Goal: Navigation & Orientation: Find specific page/section

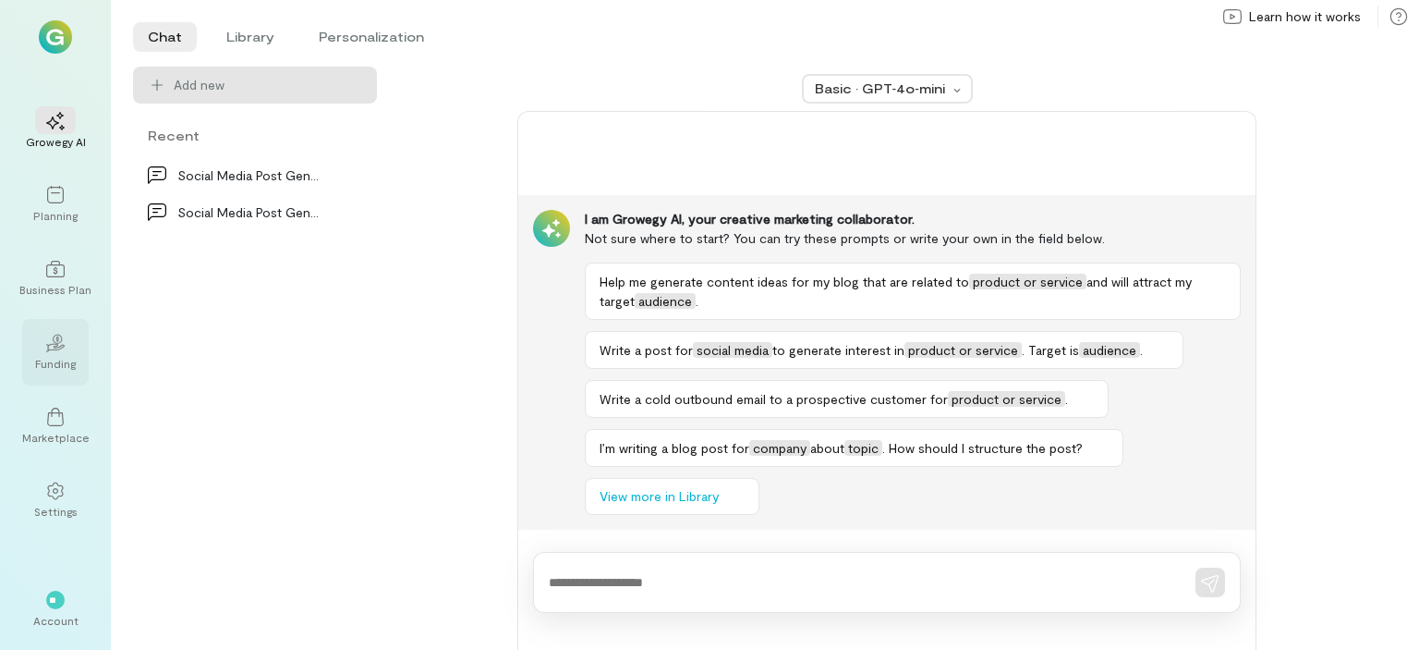
click at [43, 347] on div "02" at bounding box center [55, 342] width 41 height 28
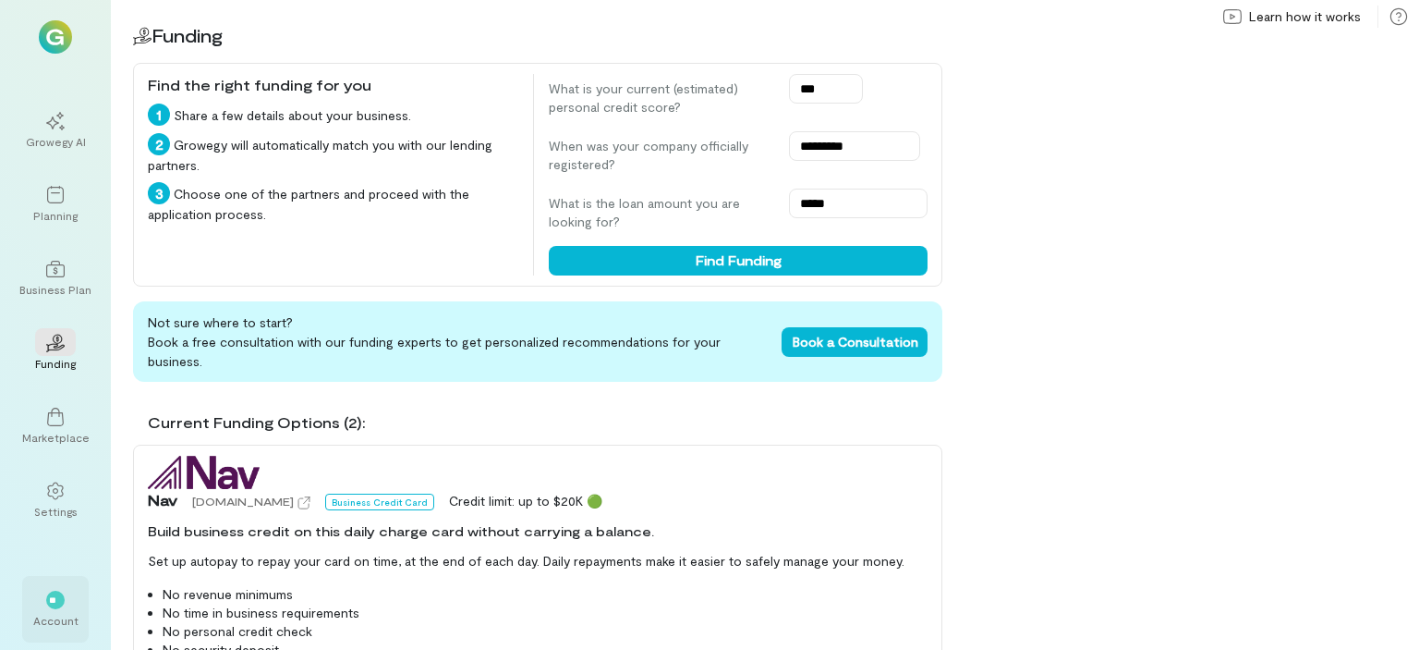
click at [55, 613] on div "Account" at bounding box center [55, 620] width 45 height 15
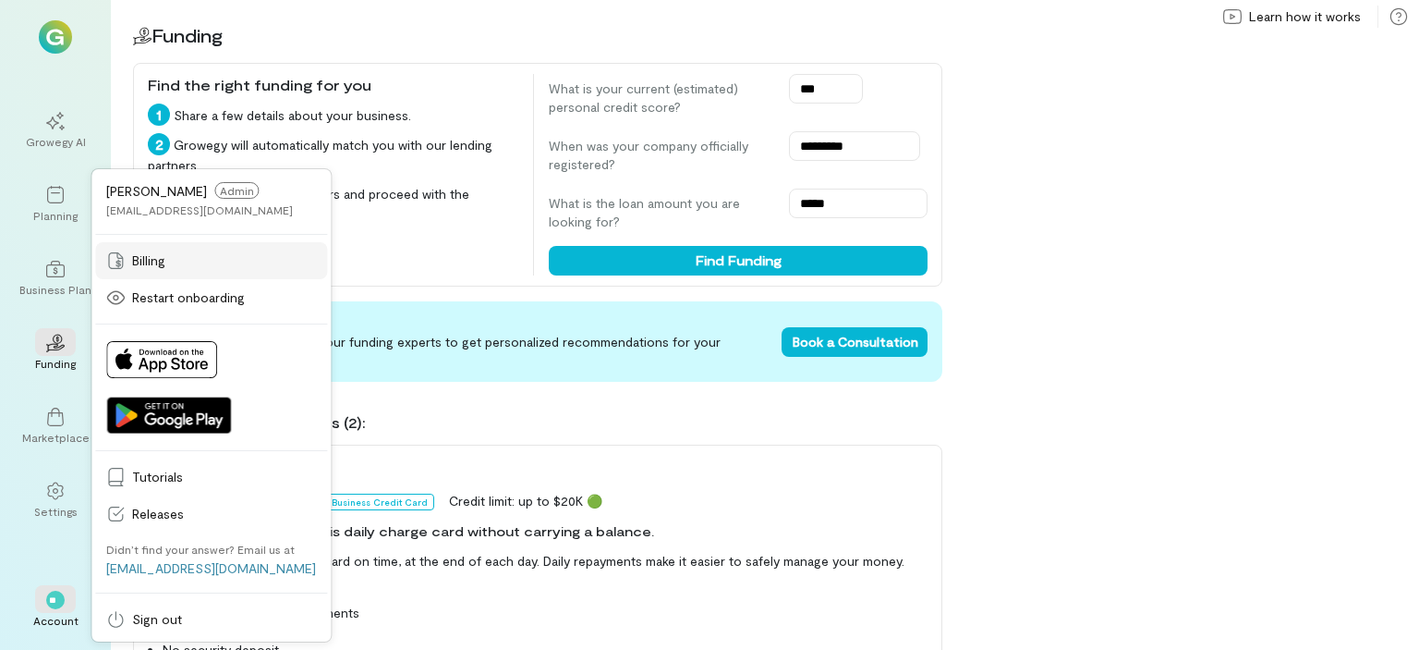
click at [126, 276] on link "Billing" at bounding box center [211, 260] width 232 height 37
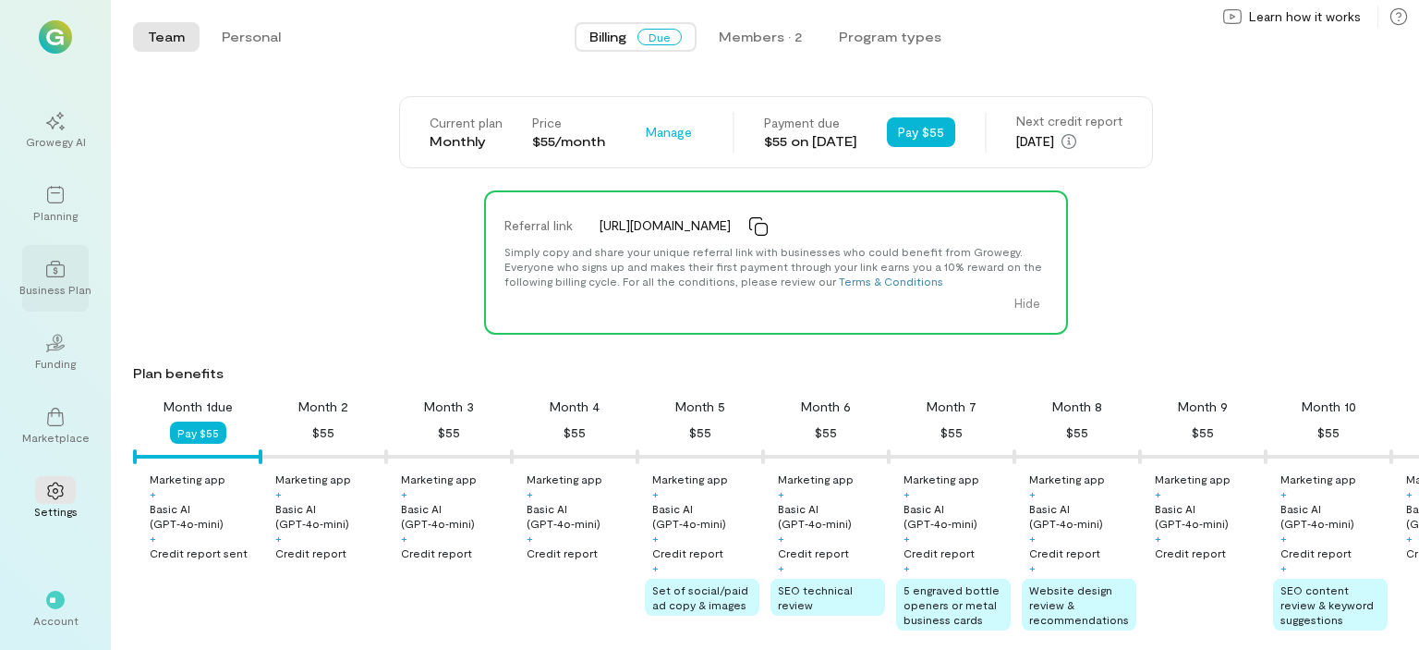
click at [55, 278] on div at bounding box center [55, 268] width 41 height 28
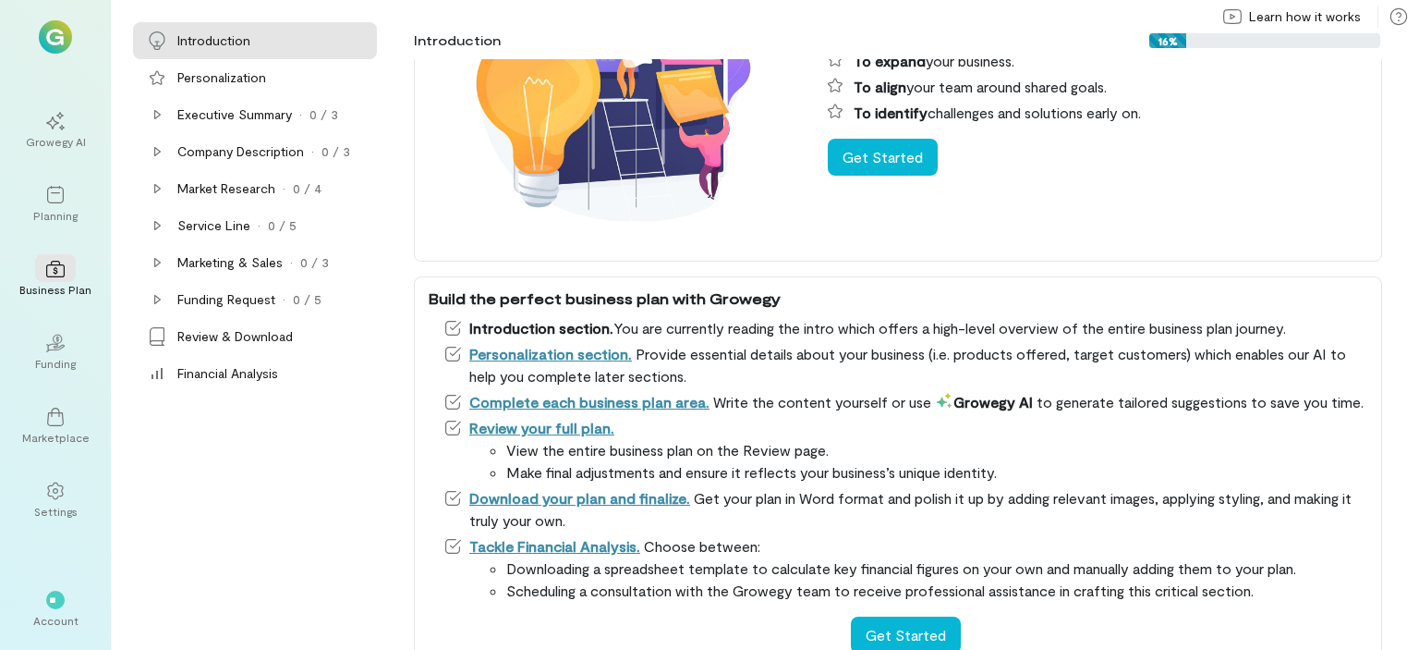
scroll to position [246, 0]
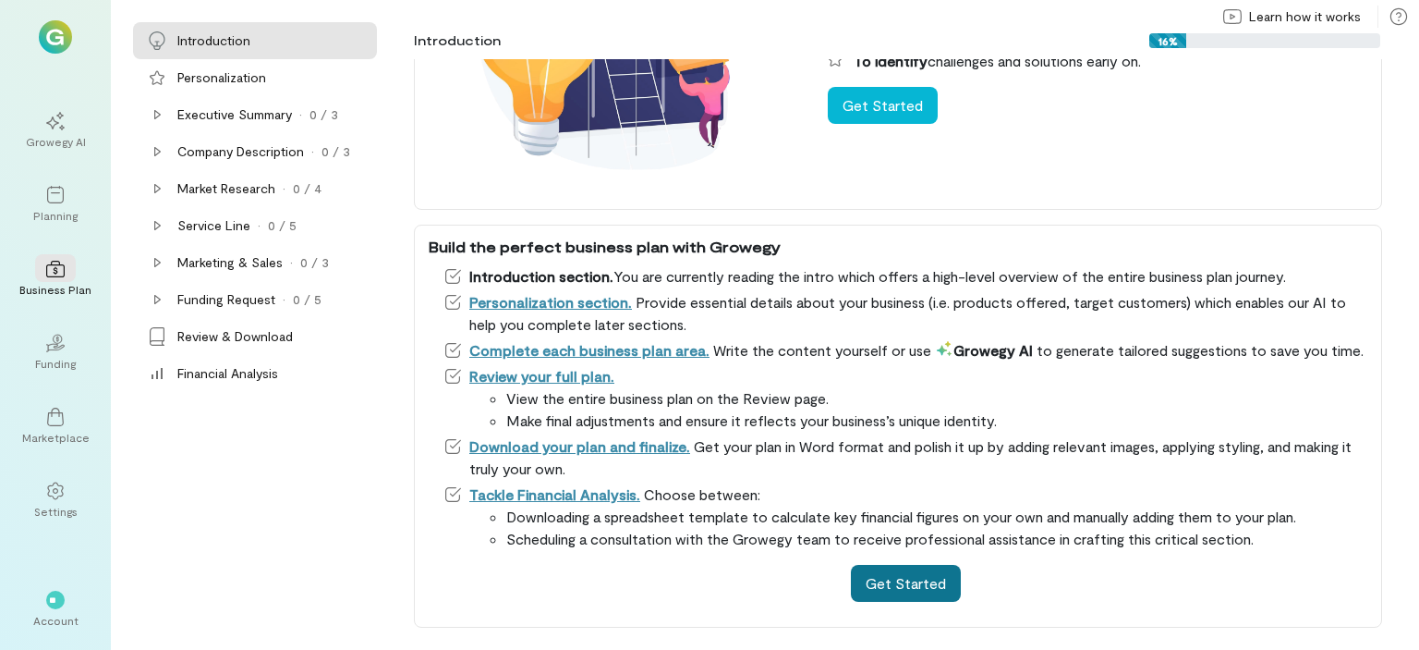
click at [921, 583] on button "Get Started" at bounding box center [906, 583] width 110 height 37
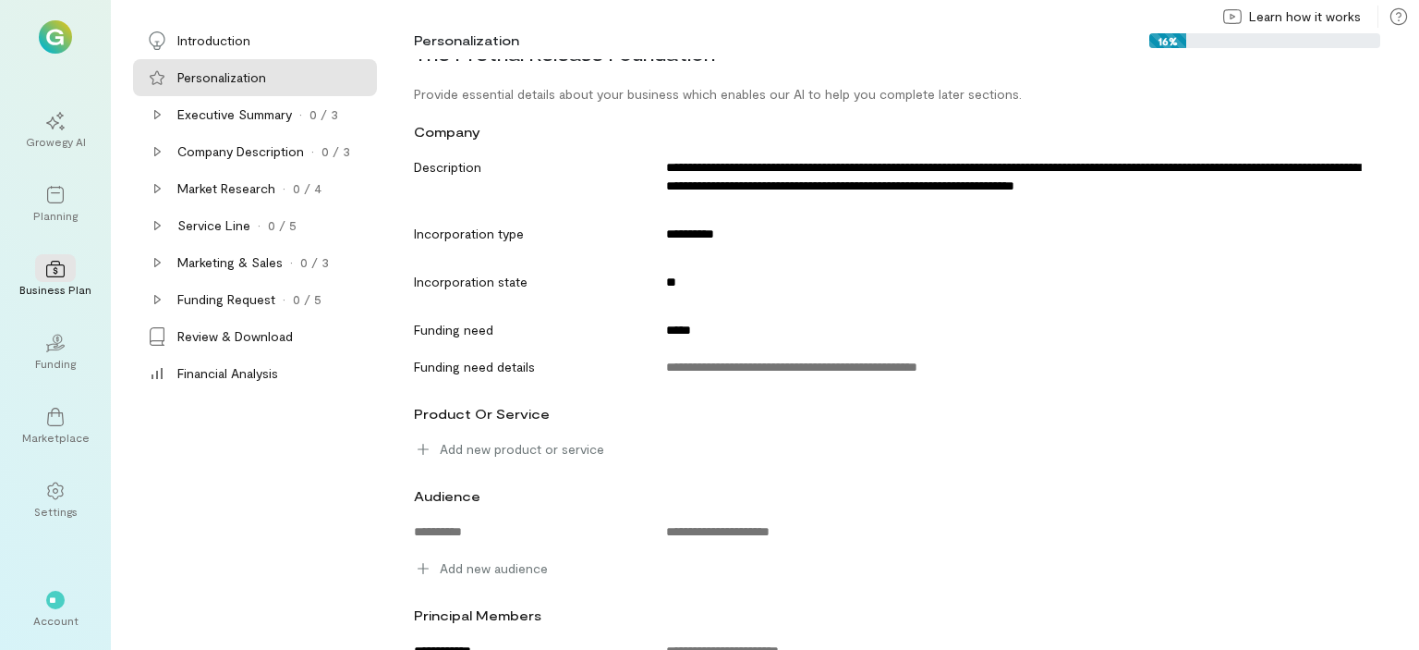
scroll to position [0, 0]
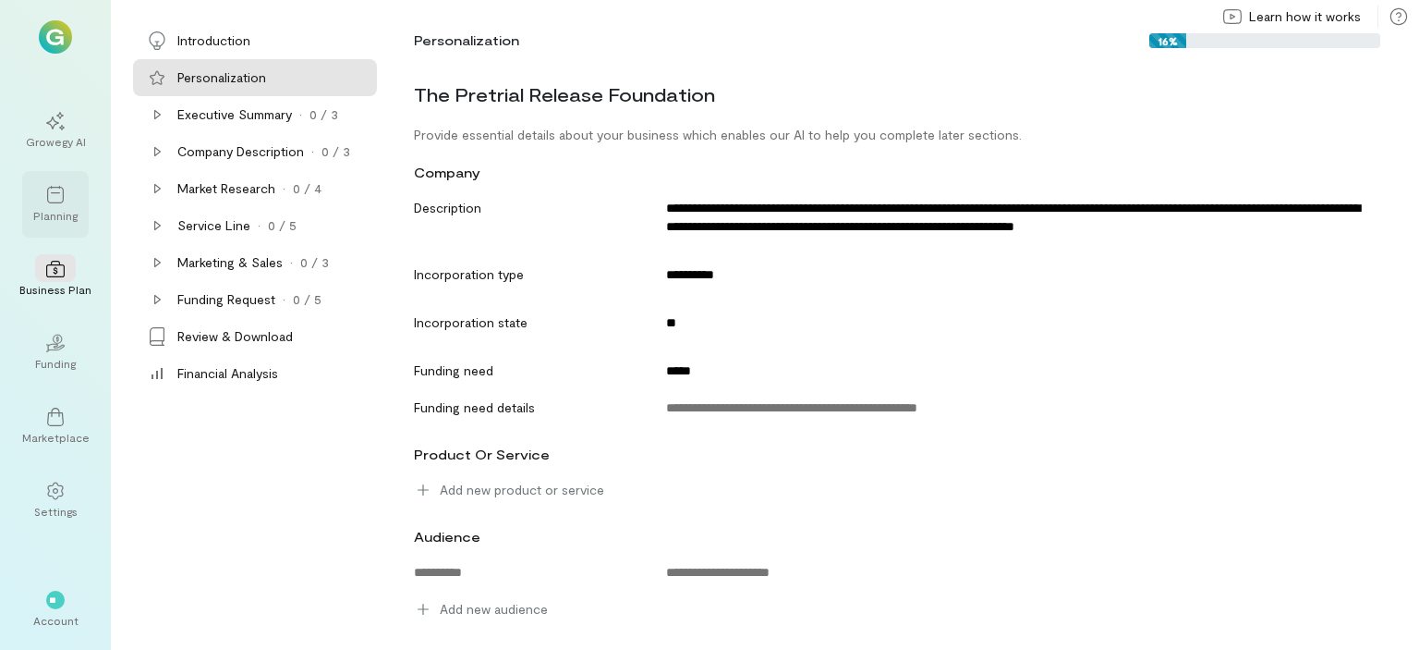
click at [59, 209] on div "Planning" at bounding box center [55, 215] width 44 height 15
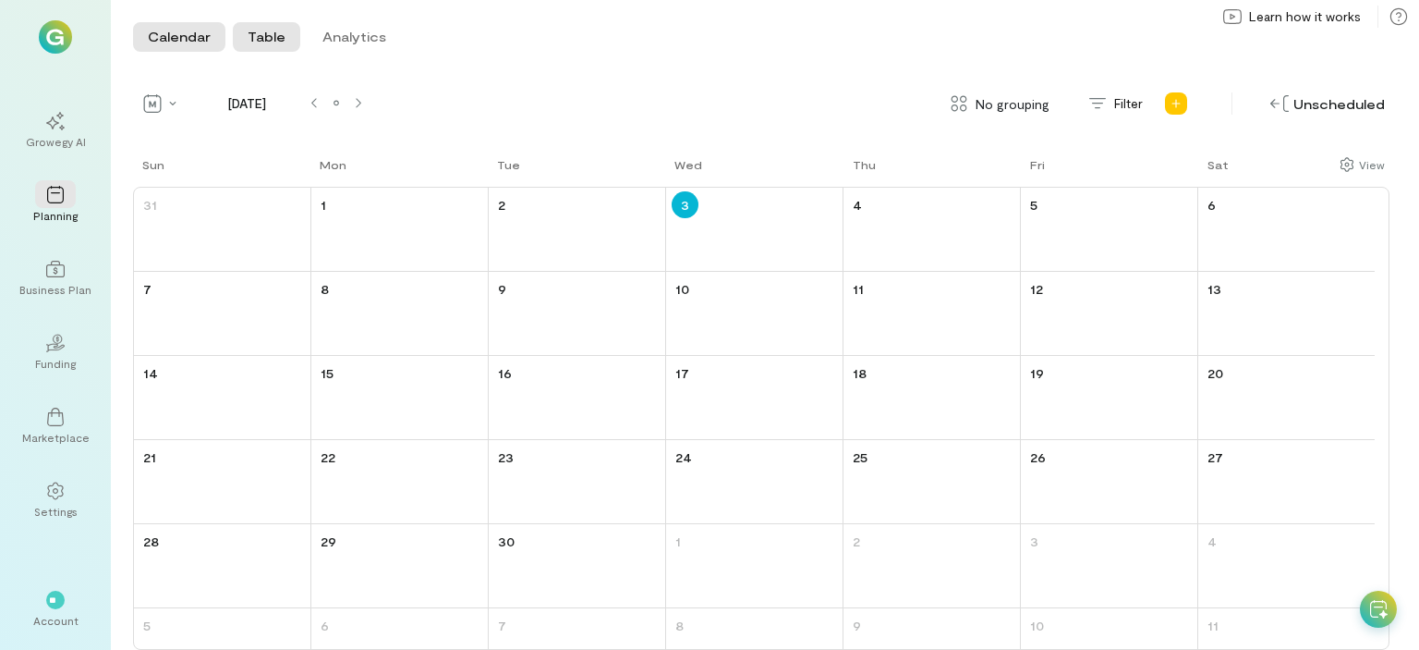
click at [259, 46] on button "Table" at bounding box center [266, 37] width 67 height 30
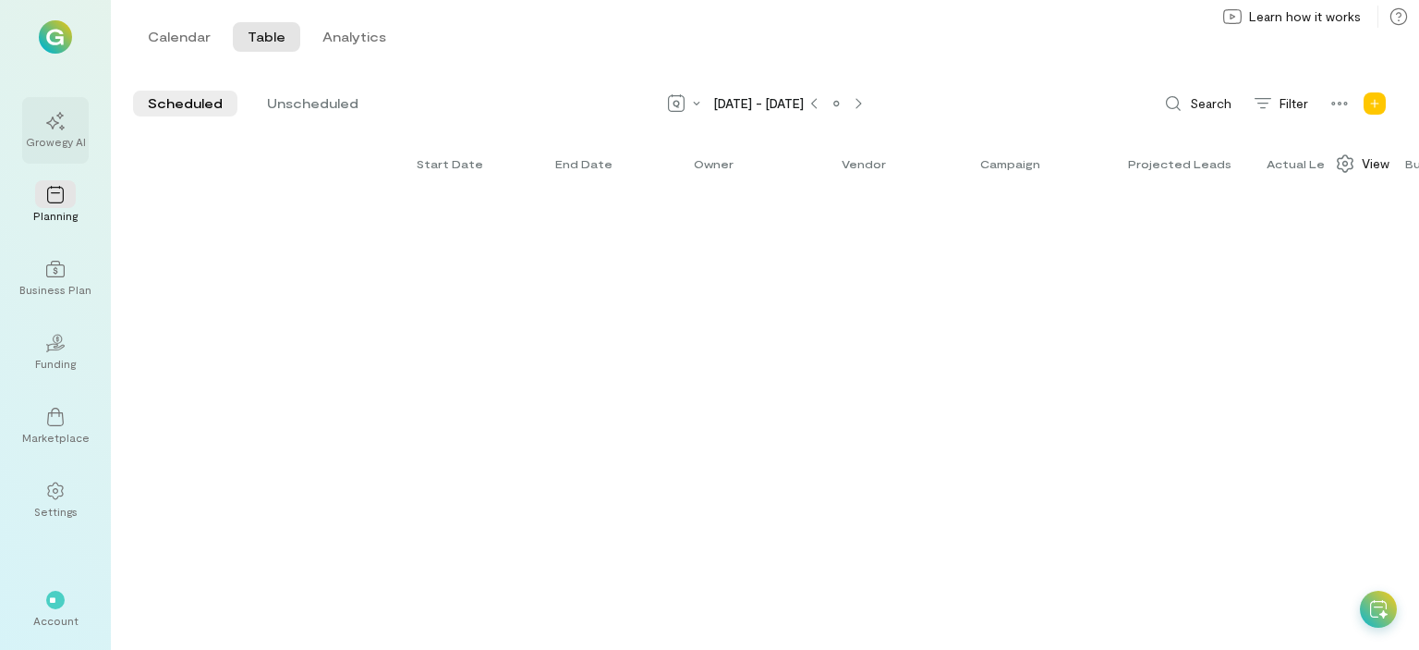
click at [59, 143] on div "Growegy AI" at bounding box center [56, 141] width 60 height 15
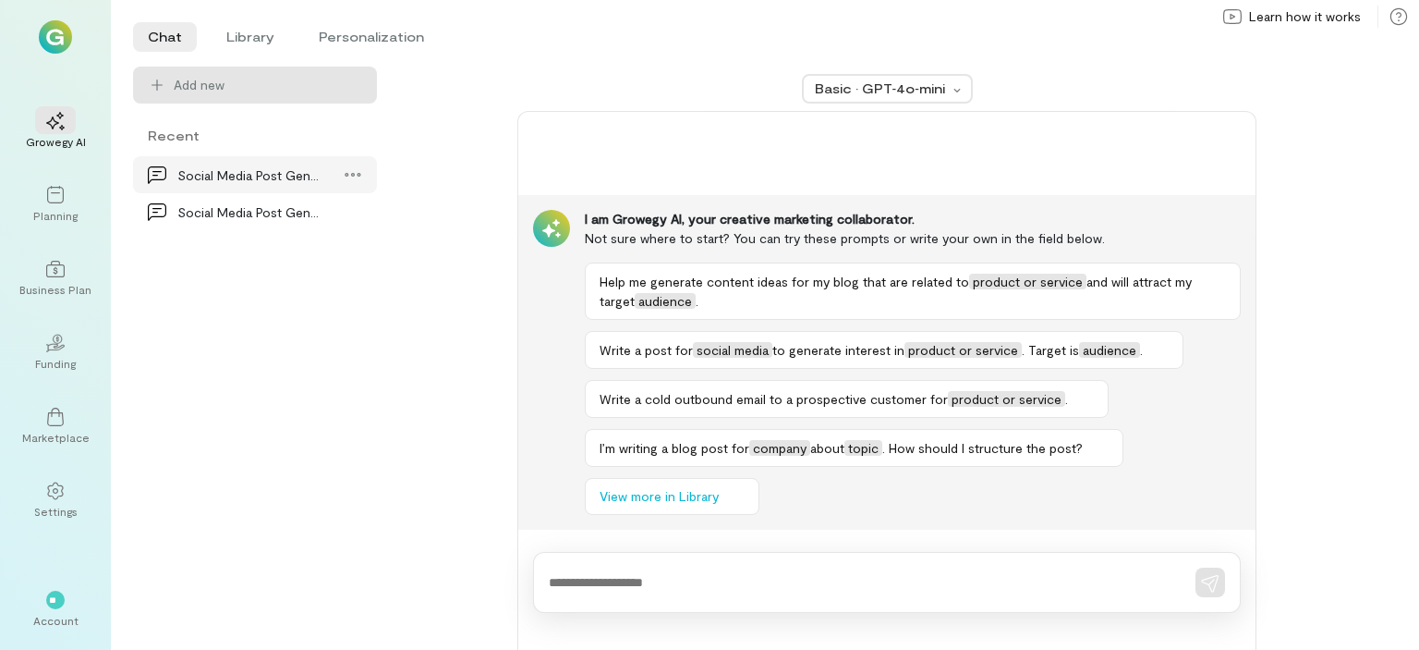
click at [267, 172] on div "Social Media Post Generation" at bounding box center [249, 174] width 144 height 19
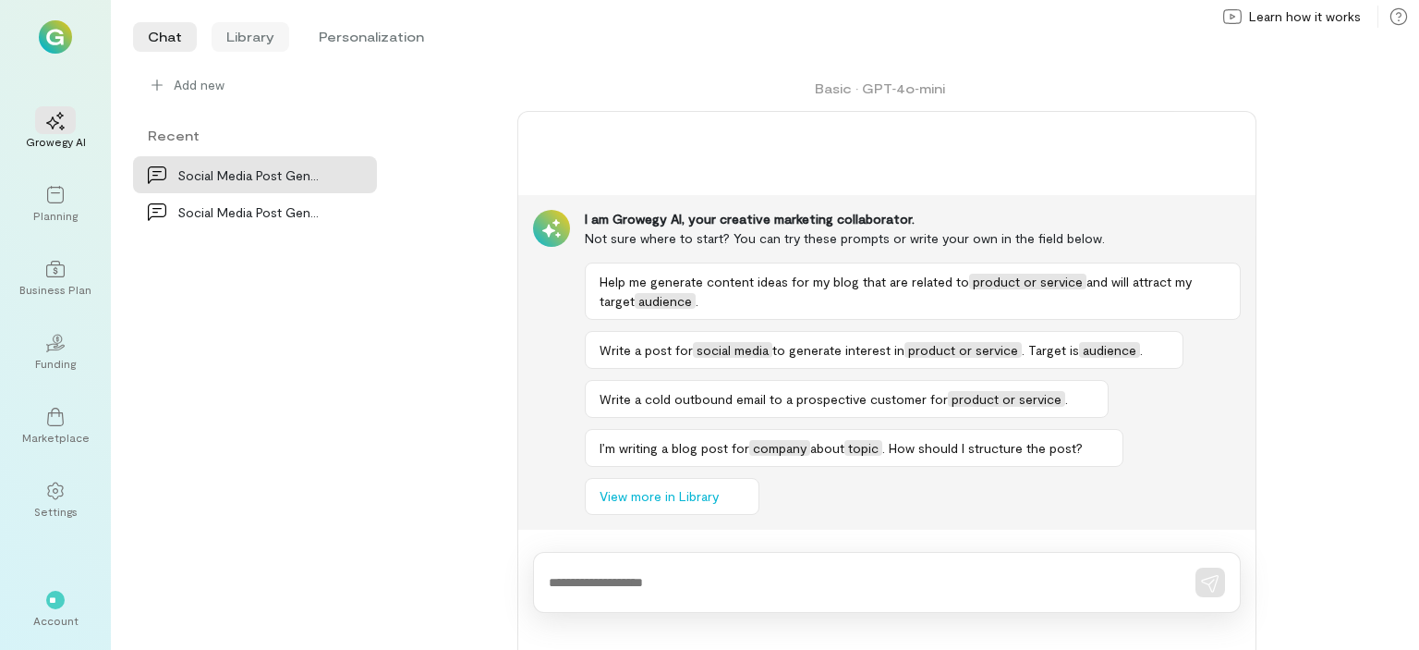
click at [253, 34] on li "Library" at bounding box center [251, 37] width 78 height 30
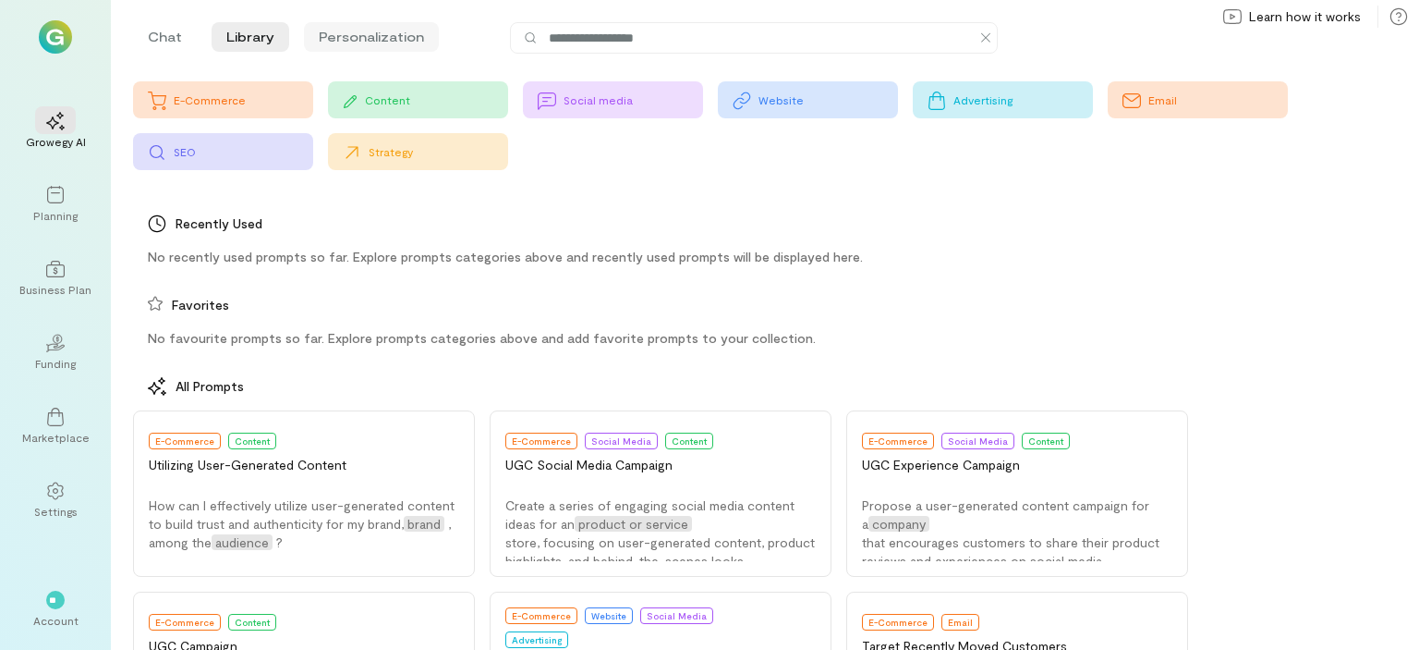
click at [379, 37] on li "Personalization" at bounding box center [371, 37] width 135 height 30
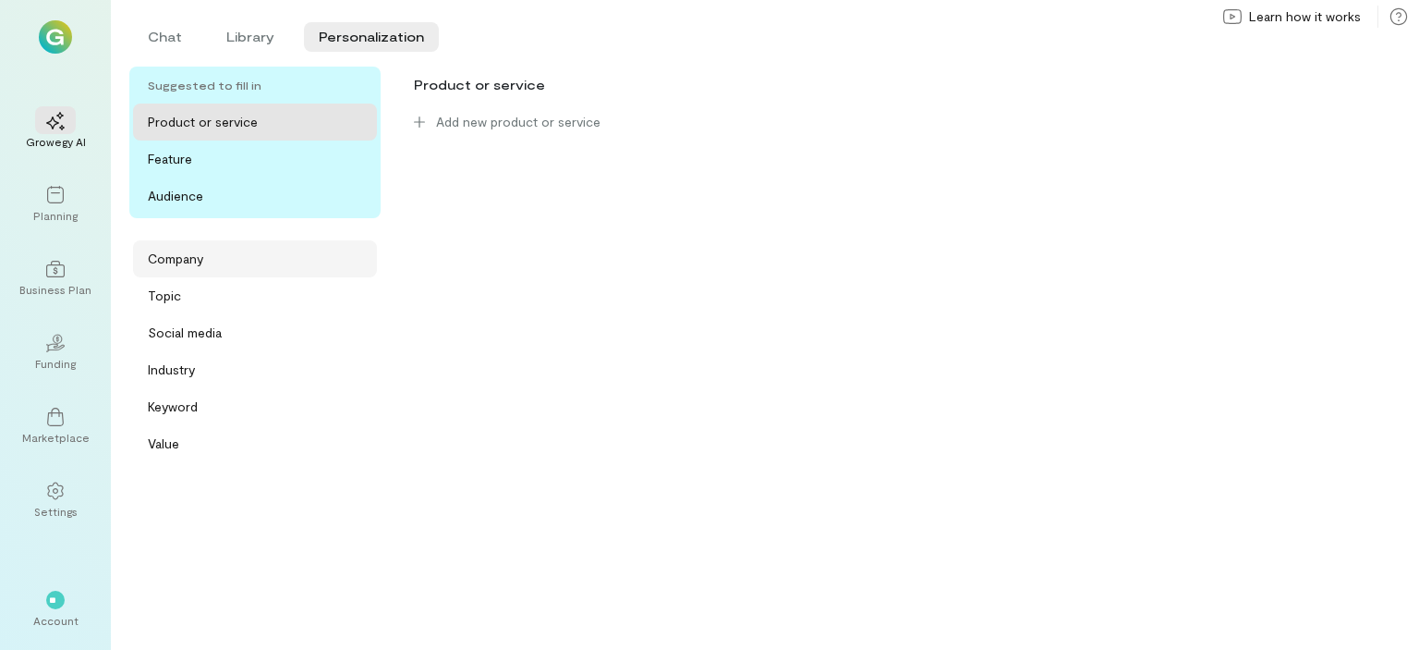
click at [181, 250] on div "Company" at bounding box center [175, 258] width 55 height 18
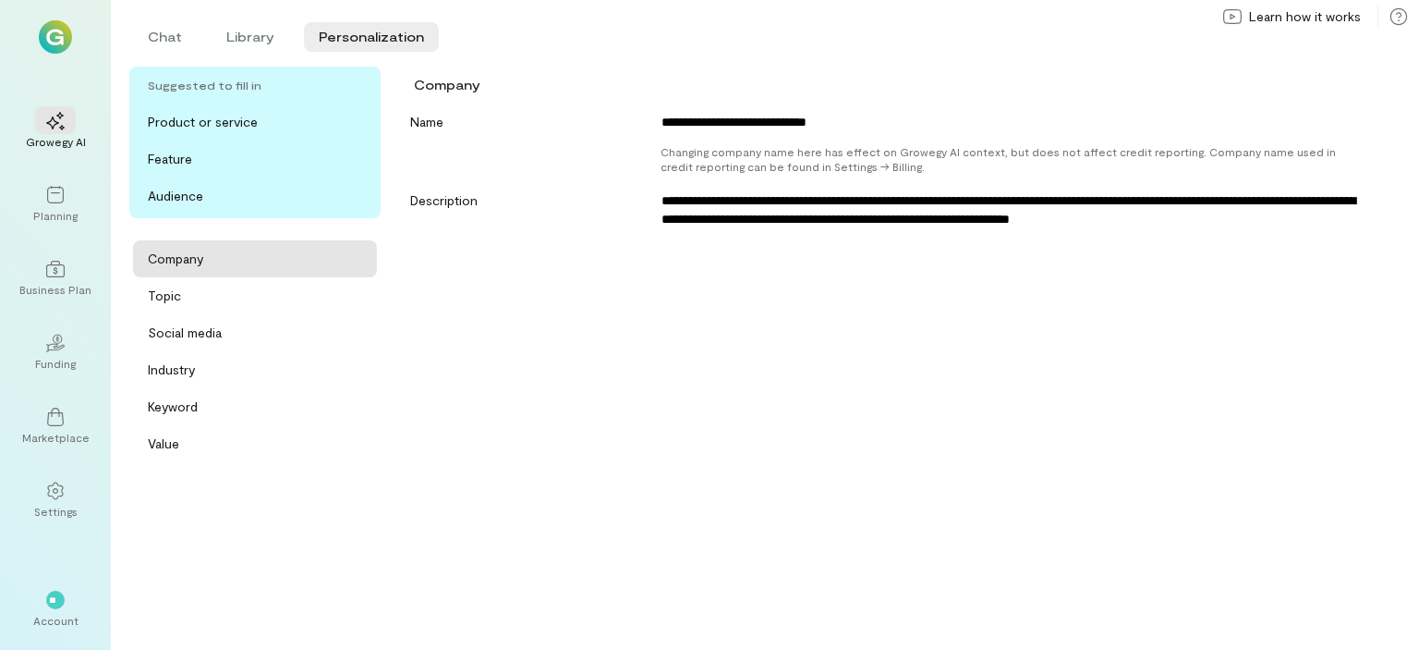
click at [49, 32] on img at bounding box center [55, 36] width 33 height 33
click at [57, 602] on span "**" at bounding box center [55, 599] width 12 height 11
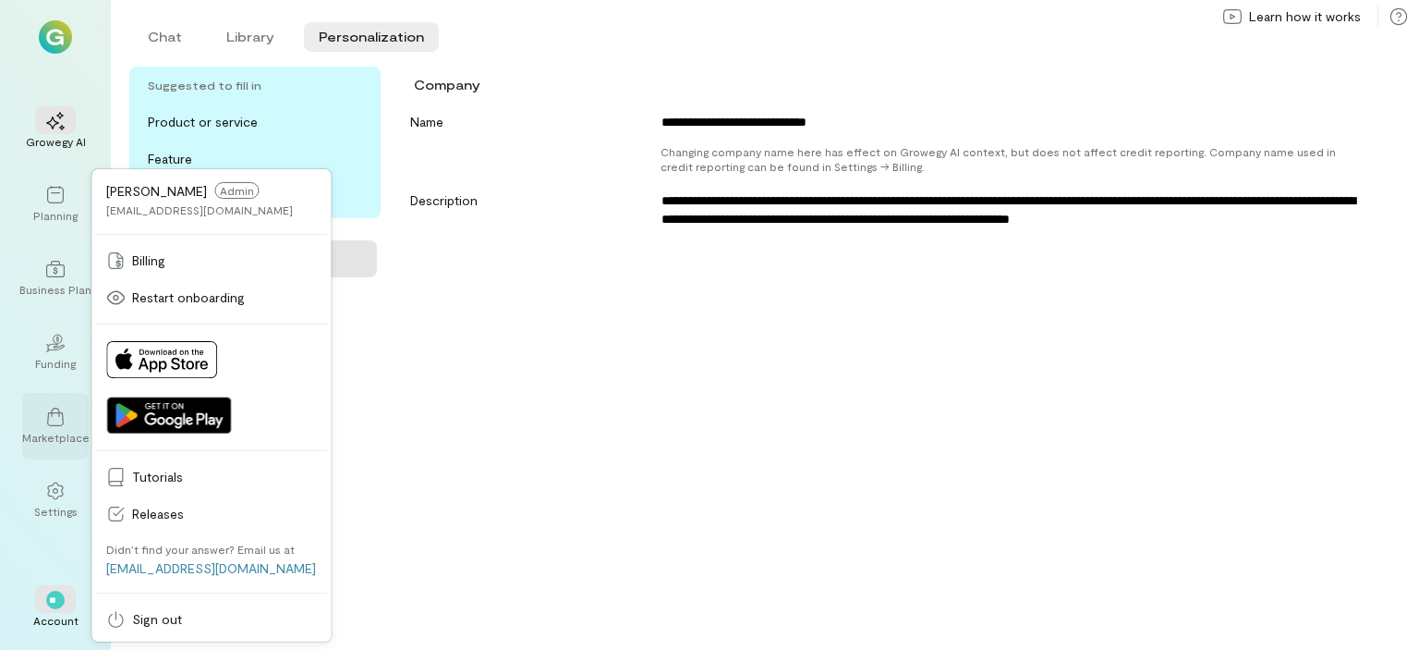
click at [55, 413] on icon at bounding box center [55, 417] width 18 height 18
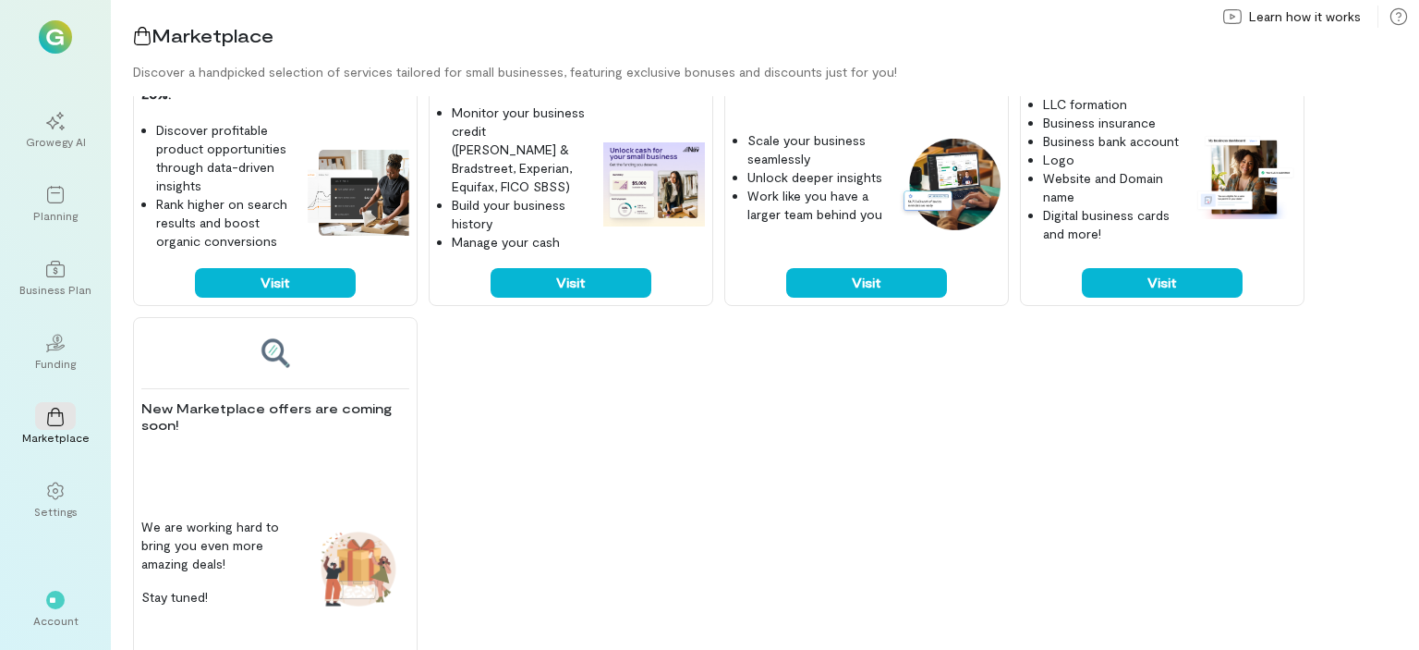
scroll to position [979, 0]
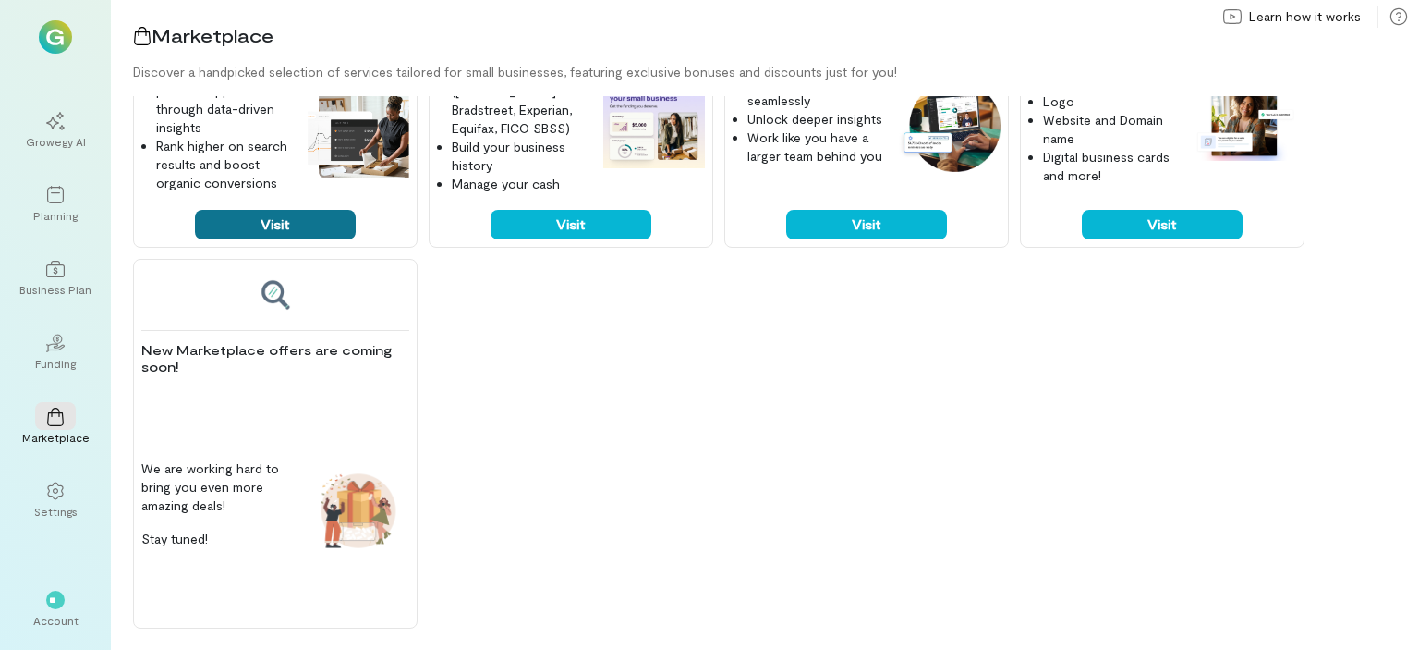
click at [252, 228] on button "Visit" at bounding box center [275, 225] width 161 height 30
